Goal: Navigation & Orientation: Find specific page/section

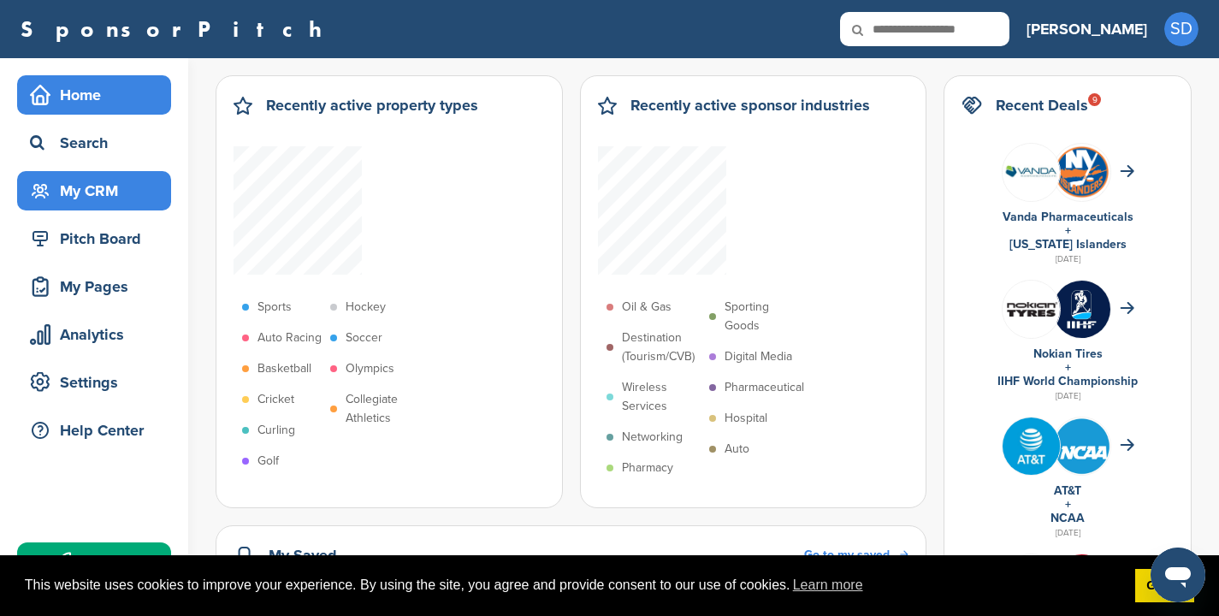
click at [74, 179] on div "My CRM" at bounding box center [98, 190] width 145 height 31
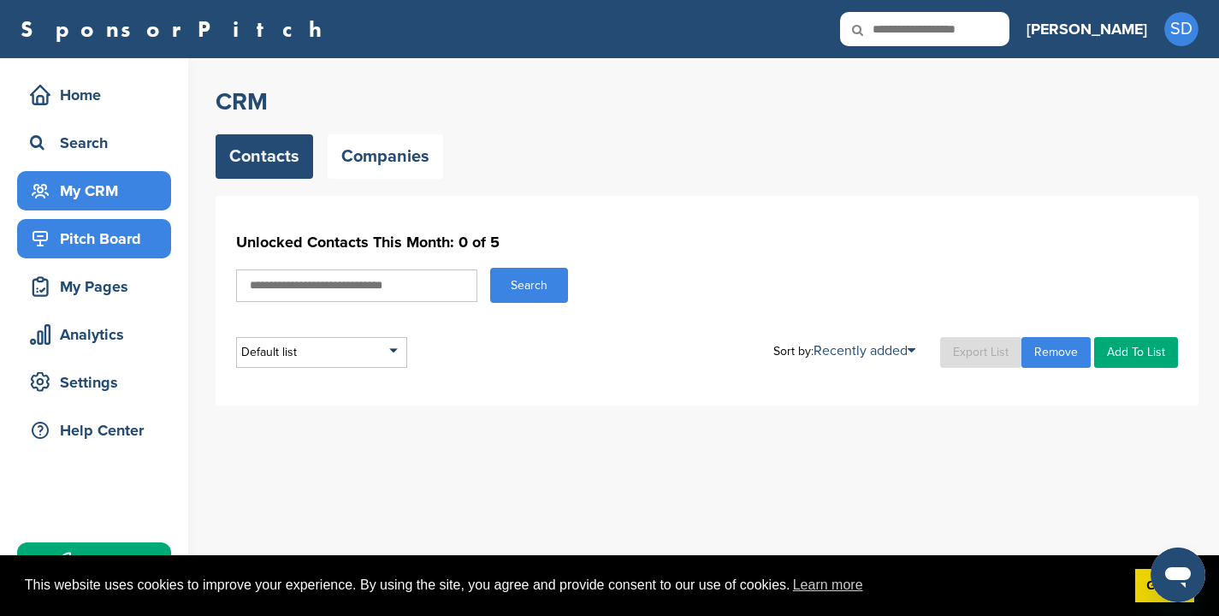
click at [137, 245] on div "Pitch Board" at bounding box center [98, 238] width 145 height 31
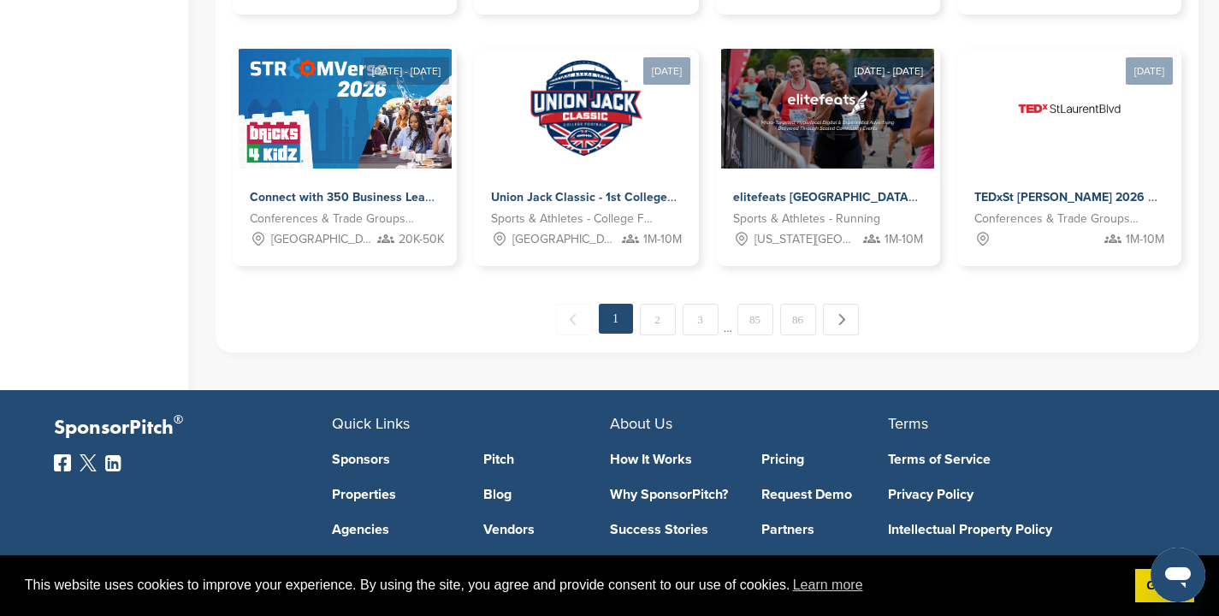
scroll to position [1067, 0]
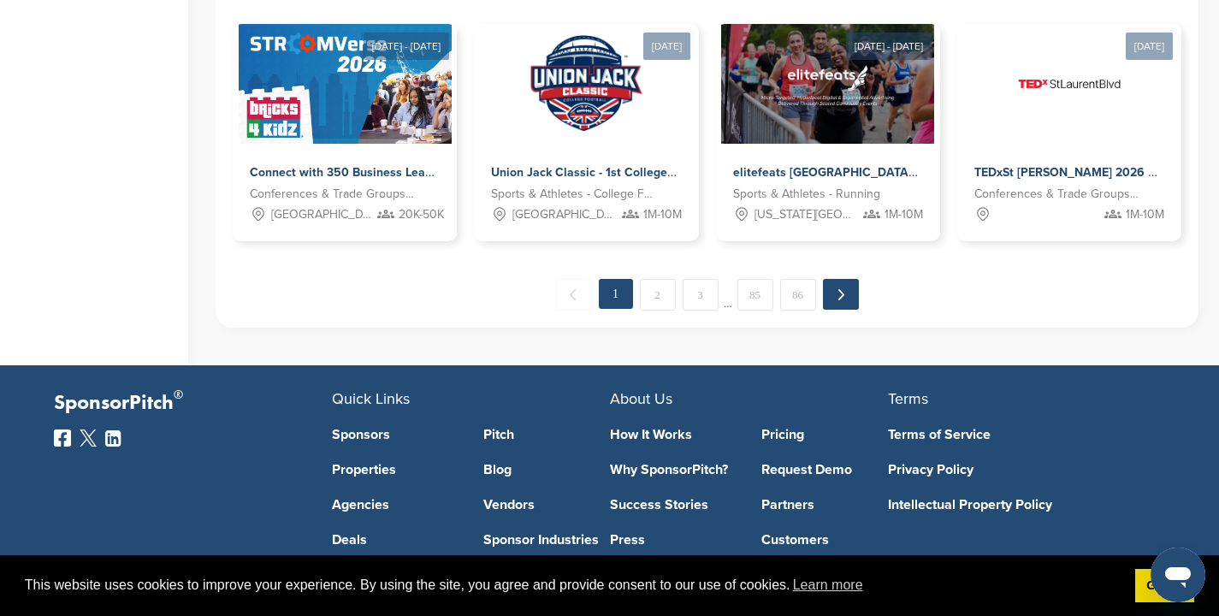
click at [845, 305] on link "Next →" at bounding box center [841, 294] width 36 height 31
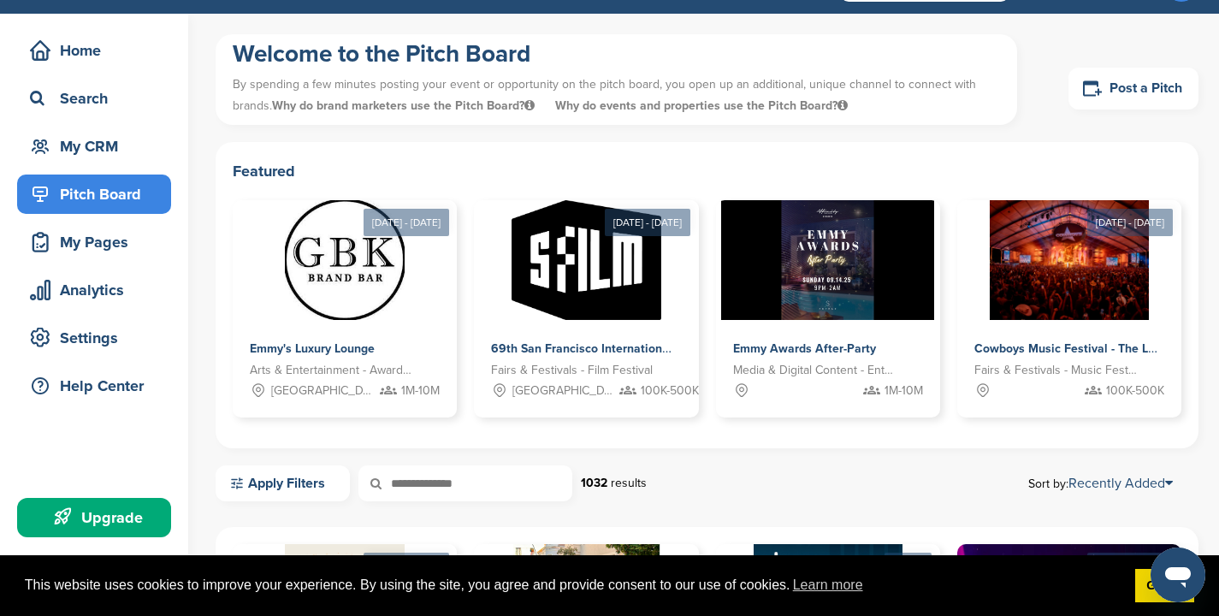
scroll to position [0, 0]
